Goal: Task Accomplishment & Management: Manage account settings

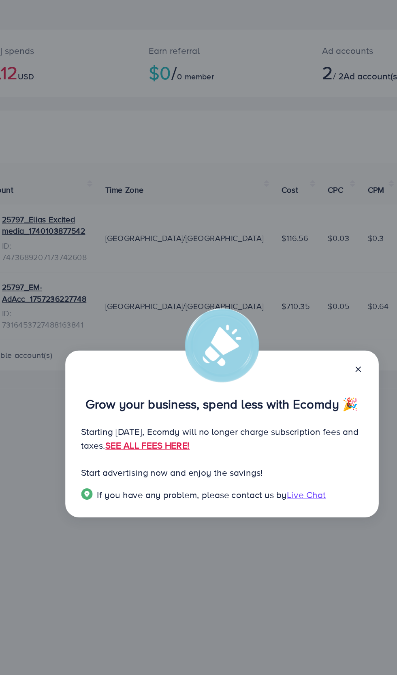
click at [294, 292] on line at bounding box center [294, 291] width 3 height 3
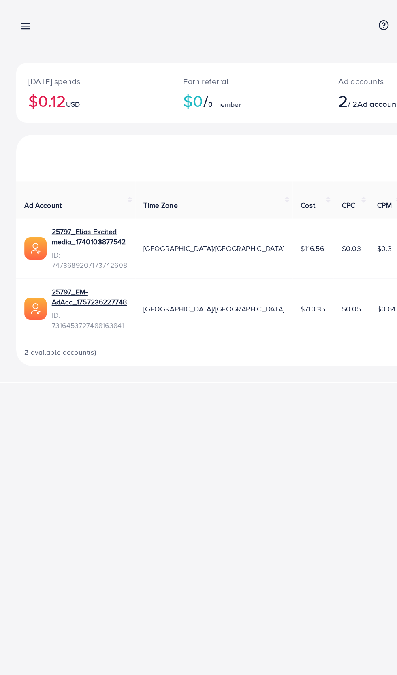
click at [20, 24] on icon at bounding box center [20, 21] width 9 height 9
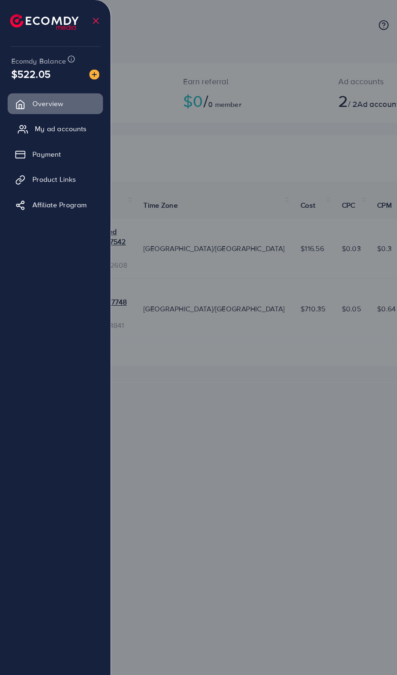
click at [19, 105] on icon at bounding box center [18, 103] width 8 height 8
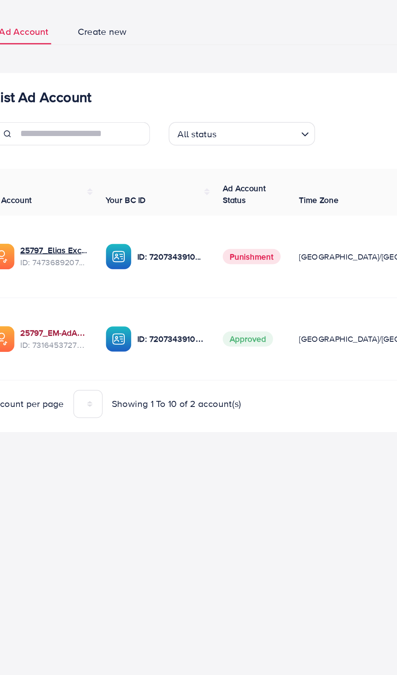
click at [57, 273] on link "25797_EM-AdAcc_1757236227748" at bounding box center [64, 277] width 46 height 8
